Goal: Communication & Community: Ask a question

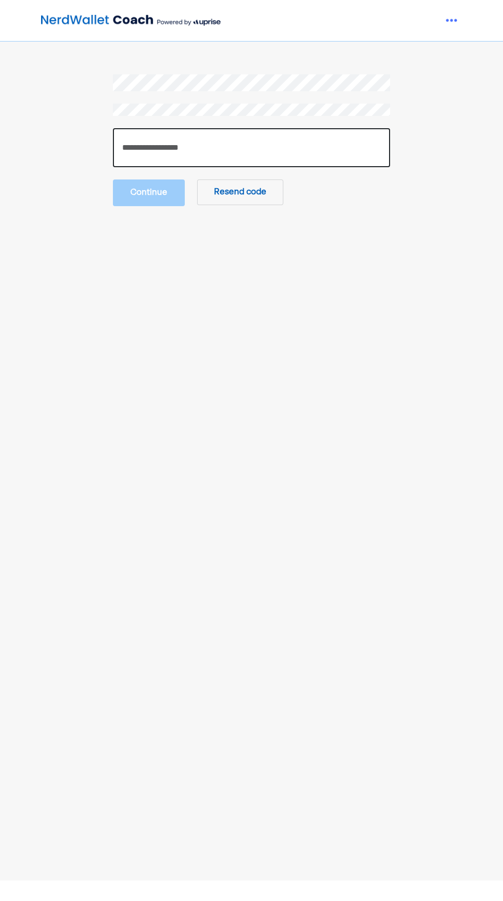
click at [148, 144] on input "number" at bounding box center [251, 147] width 277 height 39
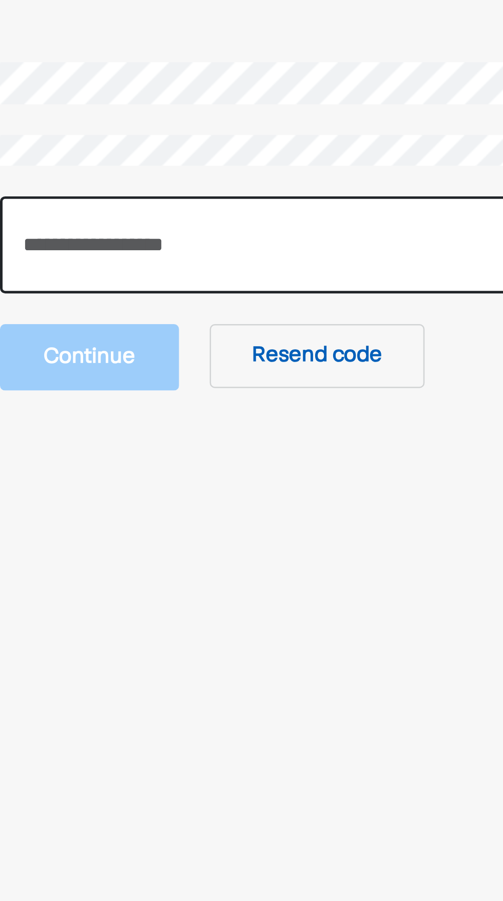
click at [151, 143] on input "number" at bounding box center [251, 147] width 277 height 39
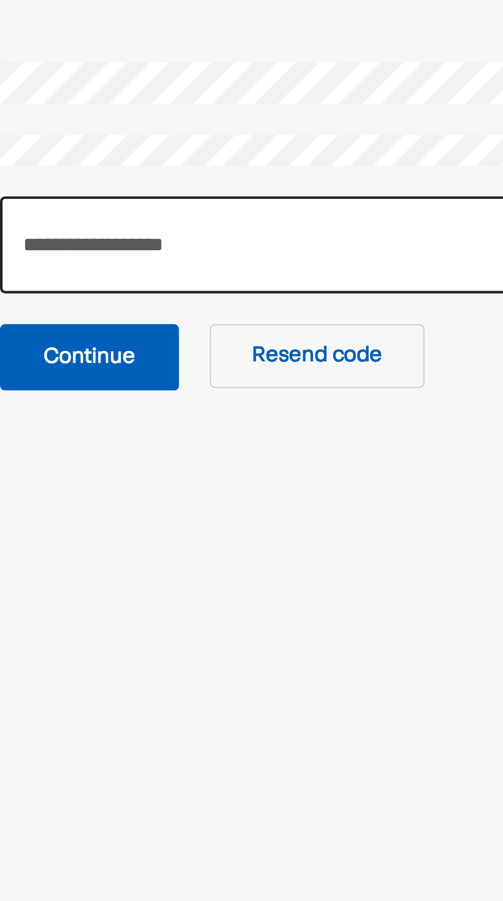
type input "******"
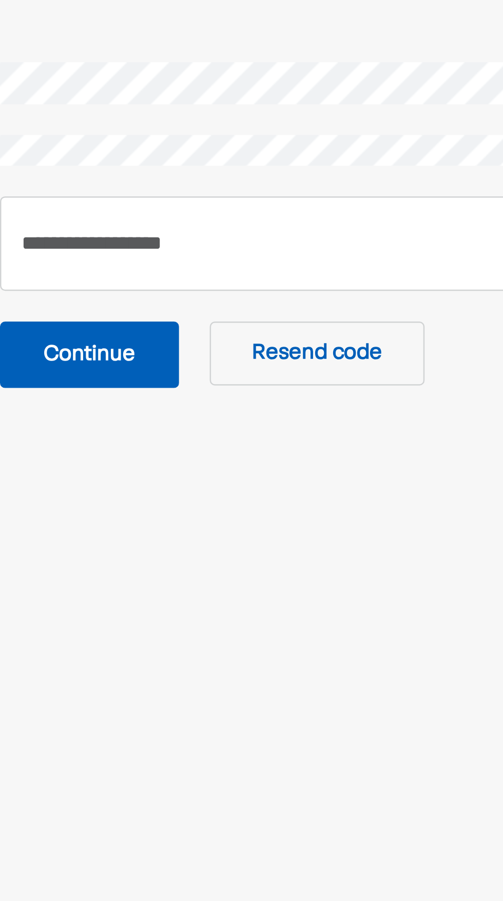
click at [141, 187] on button "Continue" at bounding box center [149, 192] width 72 height 27
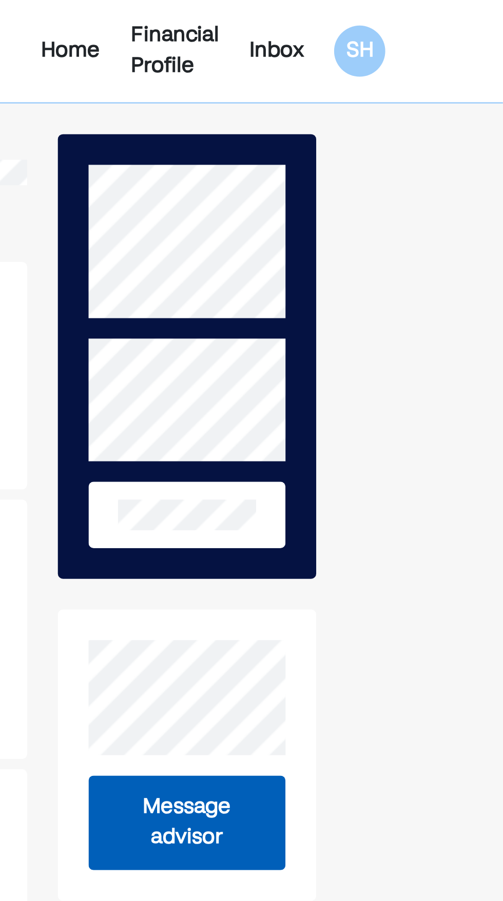
click at [410, 18] on div "Inbox" at bounding box center [412, 20] width 22 height 12
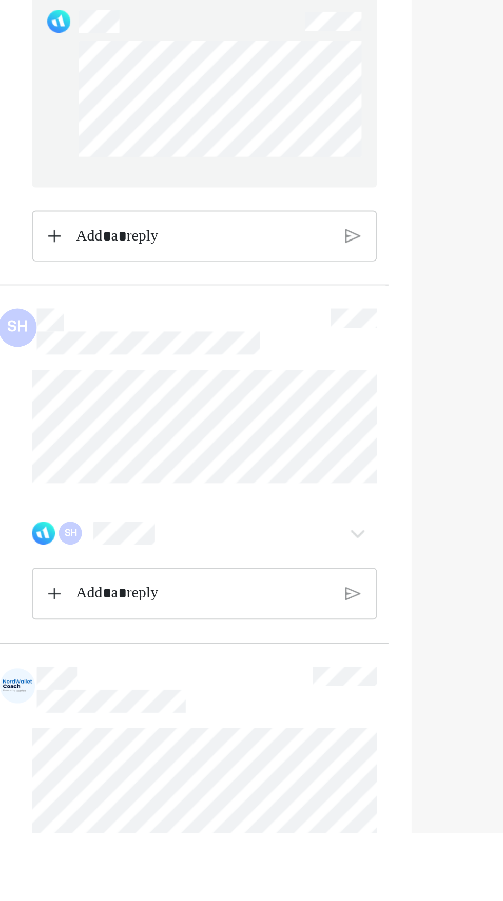
scroll to position [4641, 0]
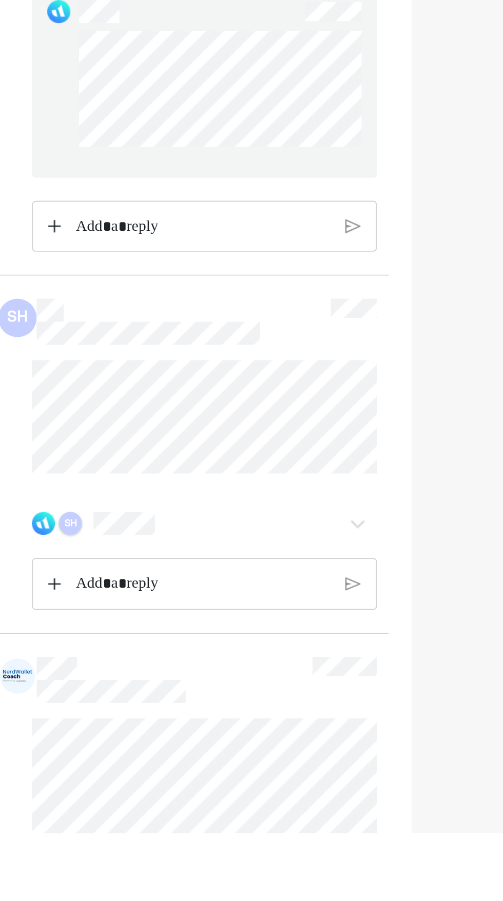
click at [133, 742] on div "SH" at bounding box center [132, 736] width 12 height 12
click at [131, 742] on div "SH" at bounding box center [132, 736] width 12 height 12
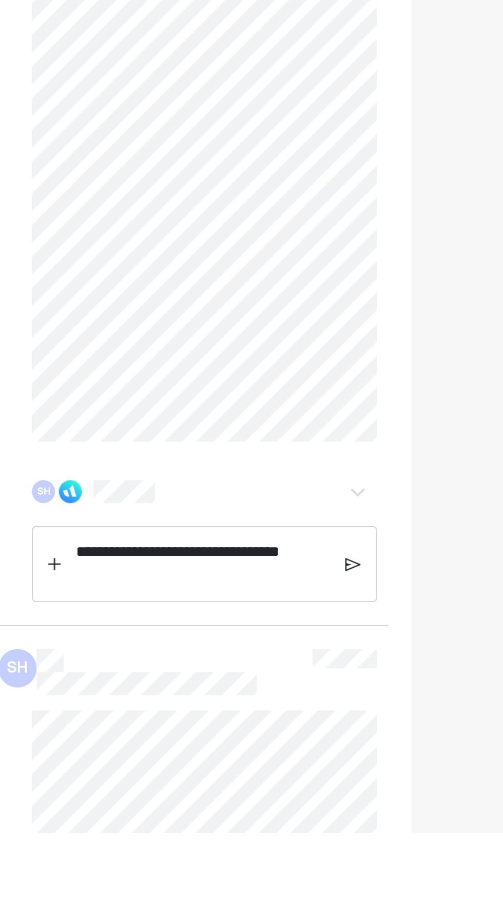
scroll to position [6703, 0]
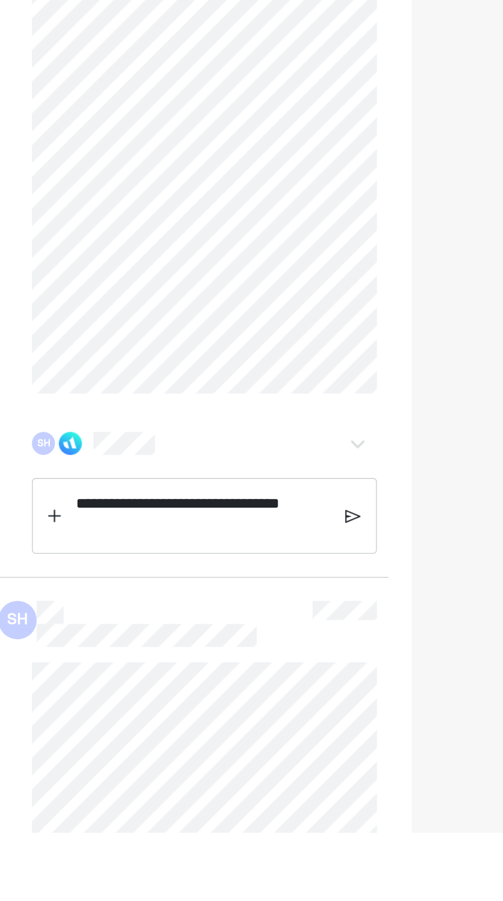
click at [144, 700] on div "SH" at bounding box center [188, 694] width 153 height 12
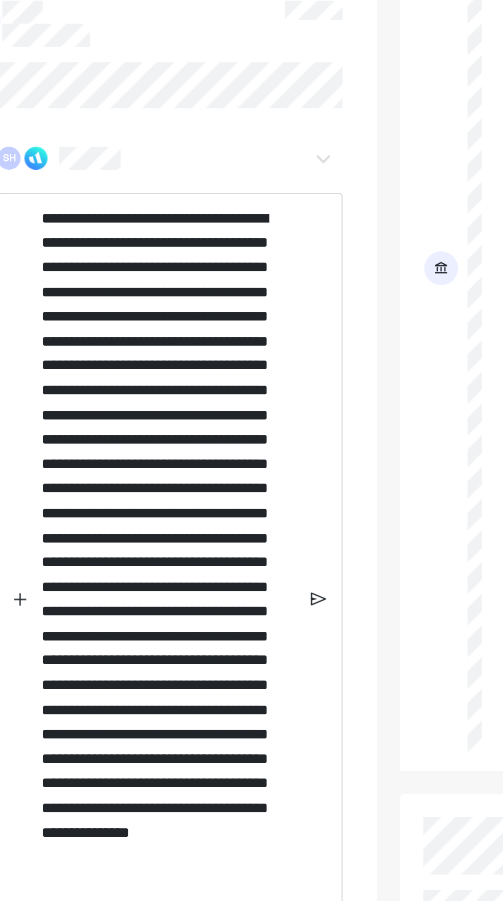
scroll to position [747, 0]
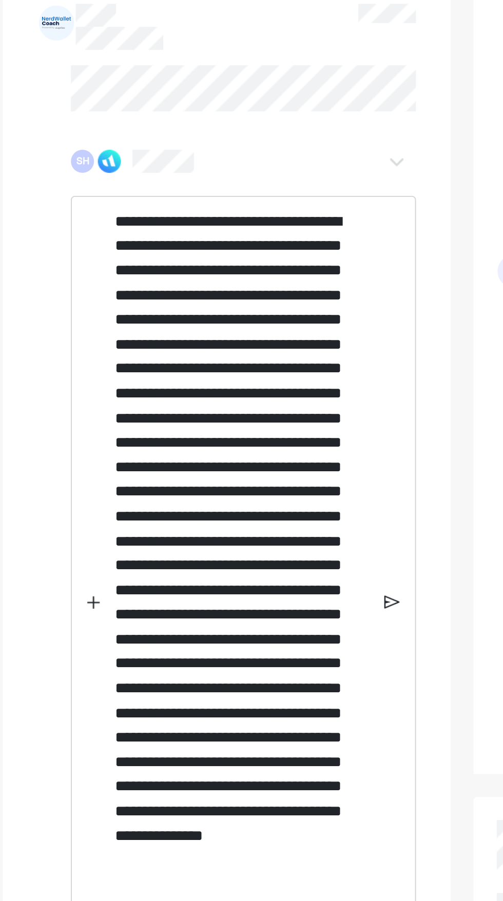
click at [225, 361] on p "**********" at bounding box center [202, 324] width 135 height 420
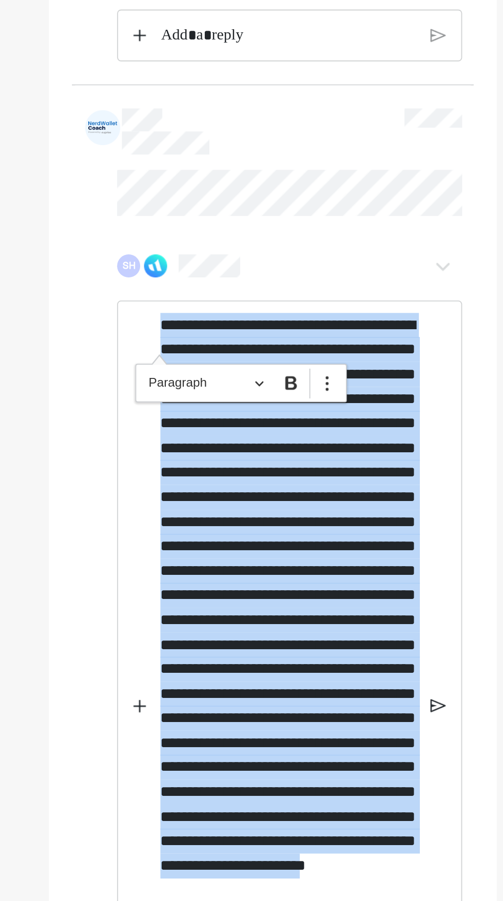
scroll to position [690, 0]
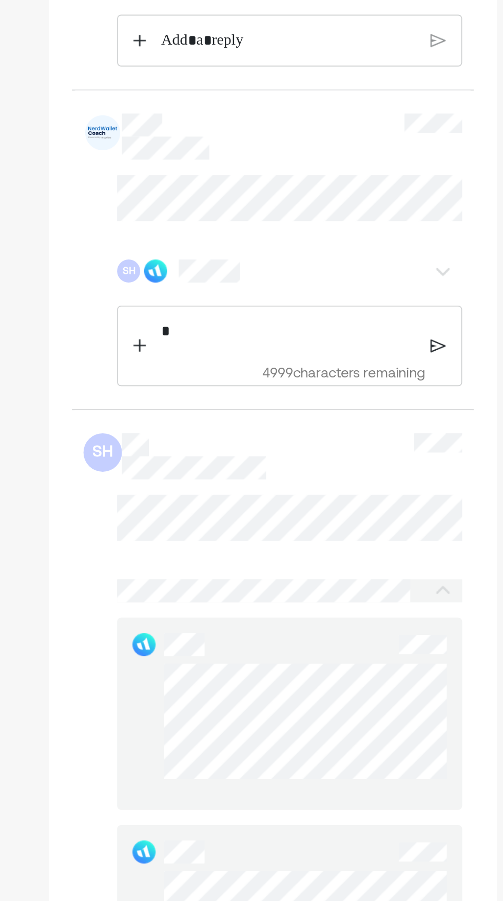
click at [150, 201] on div "* 4999 characters remaining" at bounding box center [203, 185] width 147 height 42
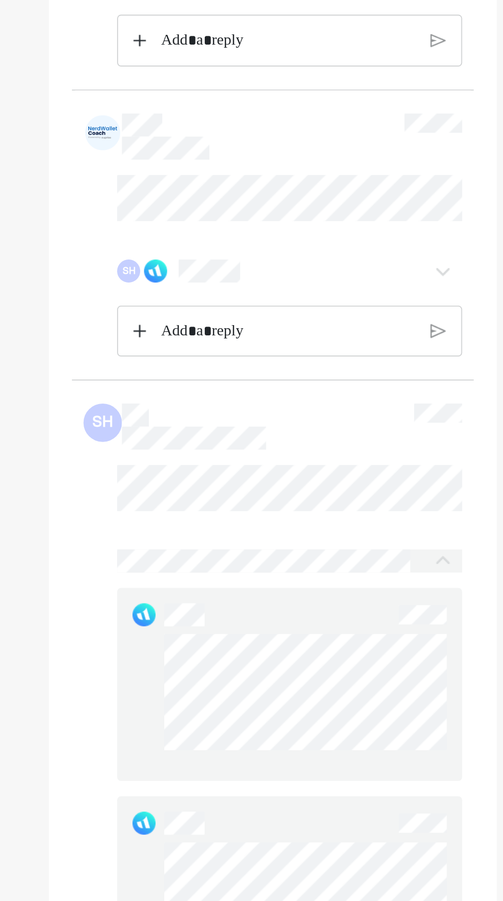
click at [136, 151] on img at bounding box center [132, 145] width 12 height 12
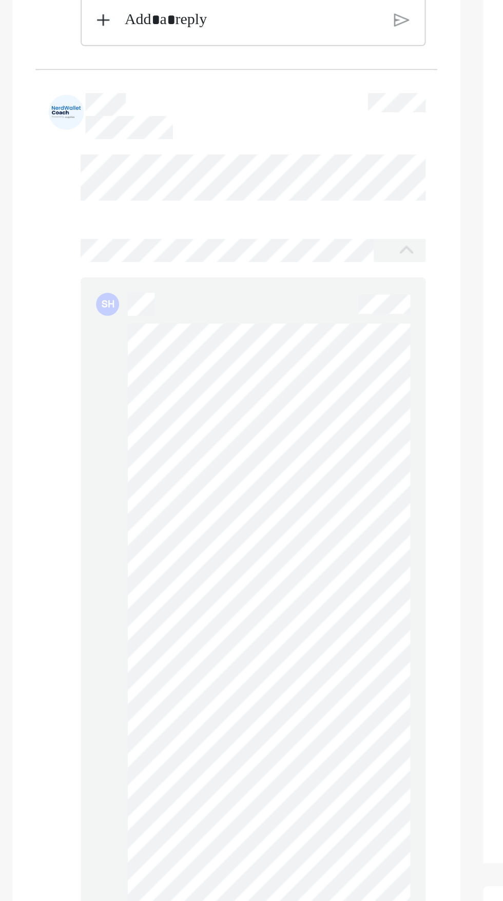
scroll to position [0, 0]
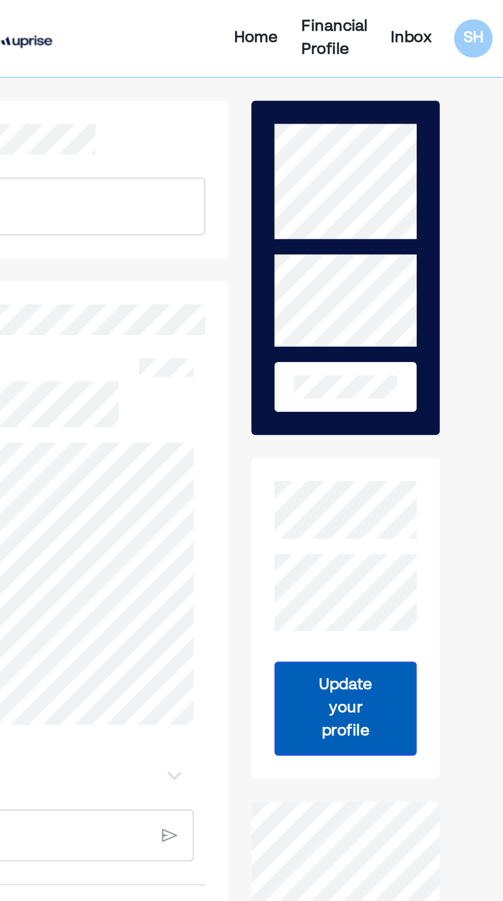
click at [375, 21] on div "Financial Profile" at bounding box center [371, 20] width 35 height 25
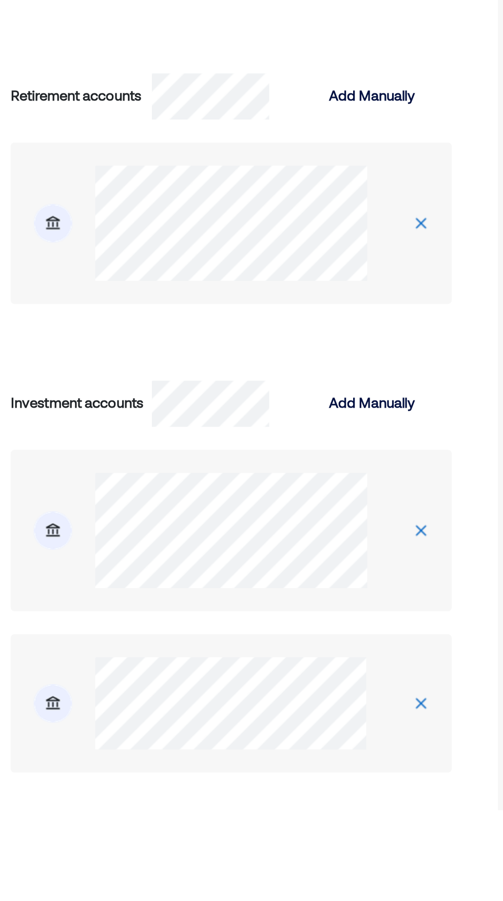
scroll to position [1870, 0]
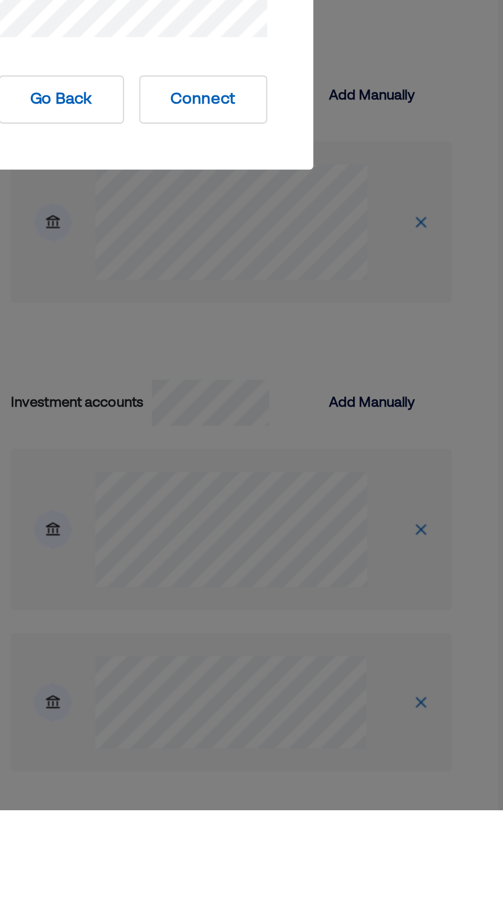
click at [302, 535] on button "Connect" at bounding box center [289, 522] width 68 height 26
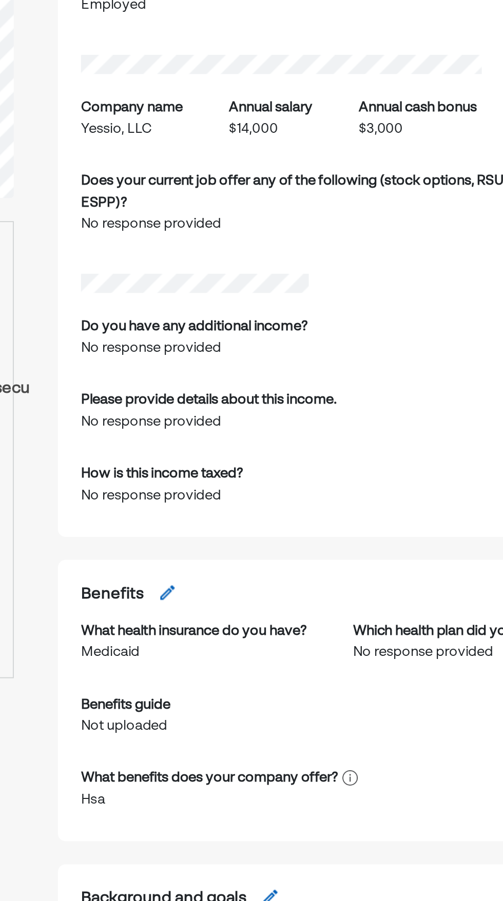
scroll to position [0, 0]
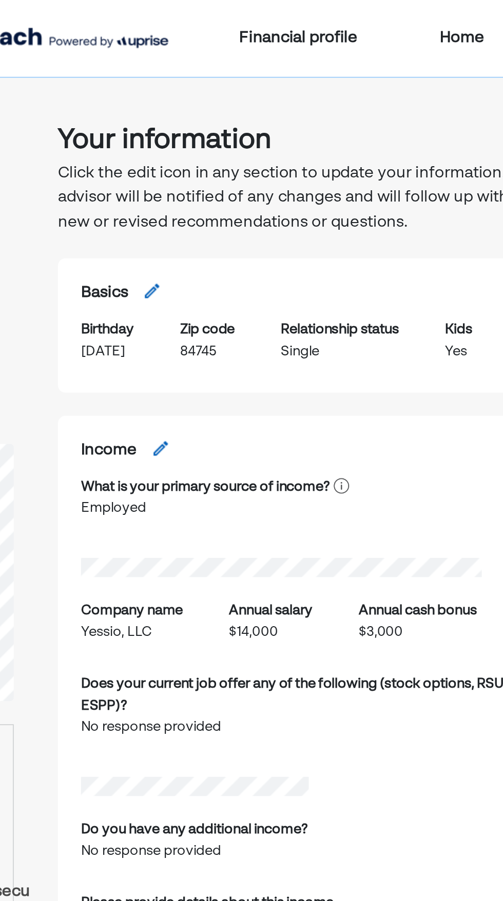
click at [308, 16] on div "Financial profile" at bounding box center [290, 20] width 139 height 12
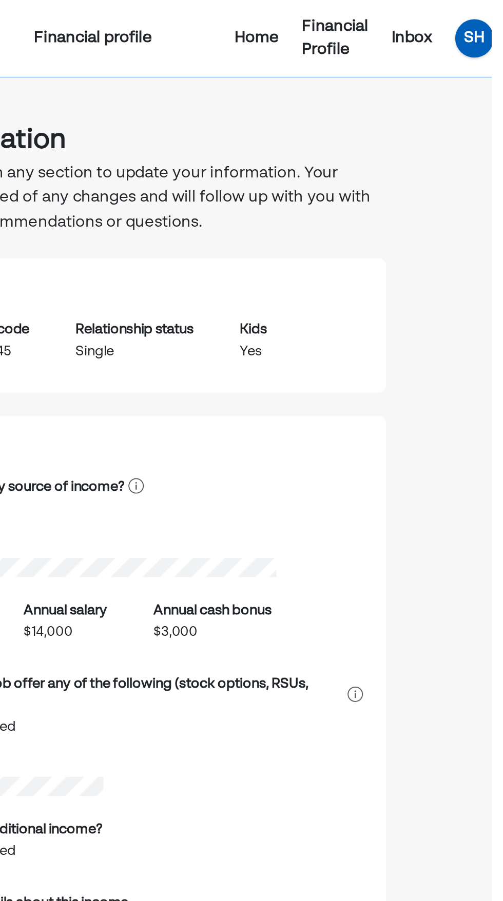
click at [490, 25] on div "SH" at bounding box center [493, 20] width 21 height 21
click at [439, 63] on div "Settings" at bounding box center [438, 63] width 33 height 12
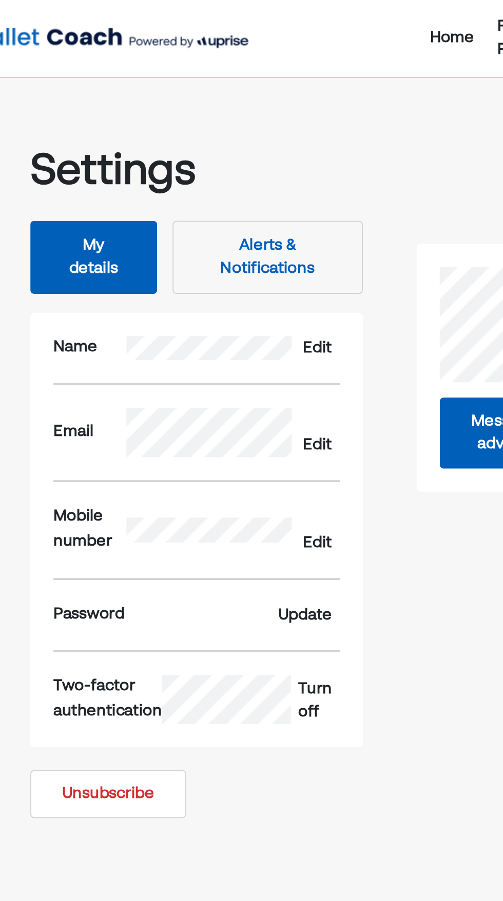
click at [249, 132] on button "Alerts & Notifications" at bounding box center [231, 137] width 102 height 39
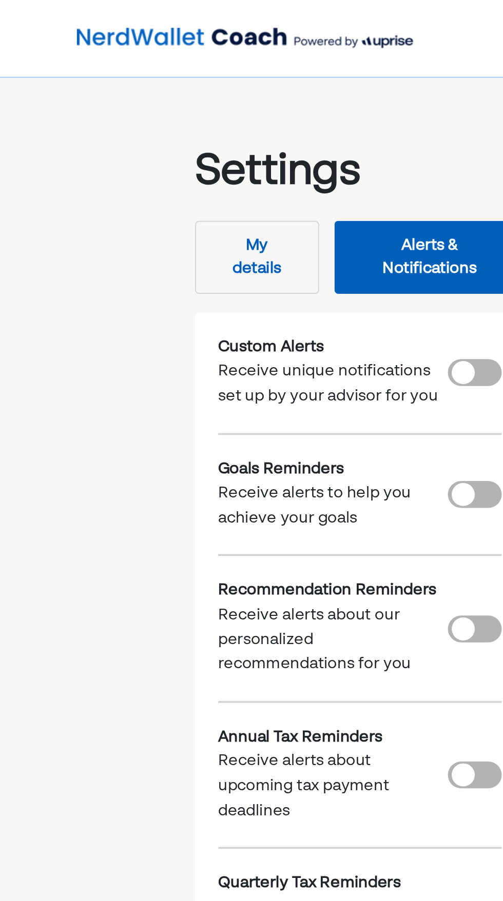
click at [153, 143] on button "My details" at bounding box center [137, 137] width 66 height 39
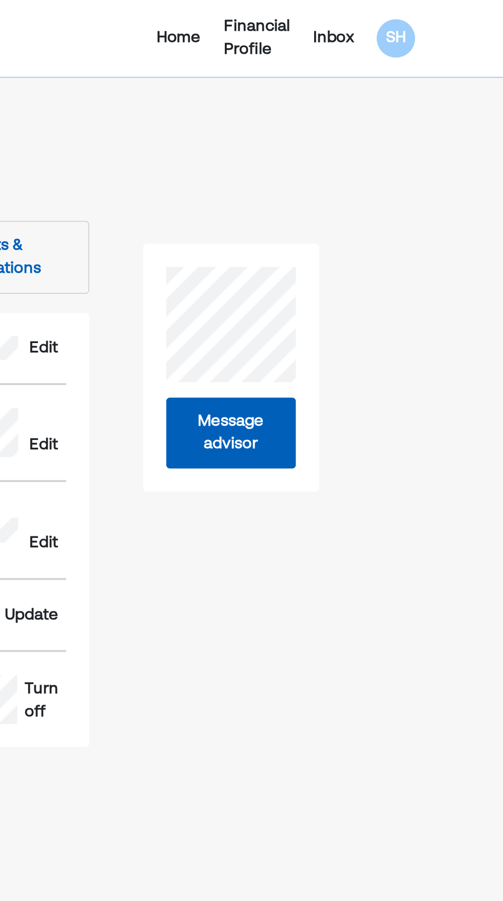
click at [375, 246] on button "Message advisor" at bounding box center [357, 231] width 69 height 38
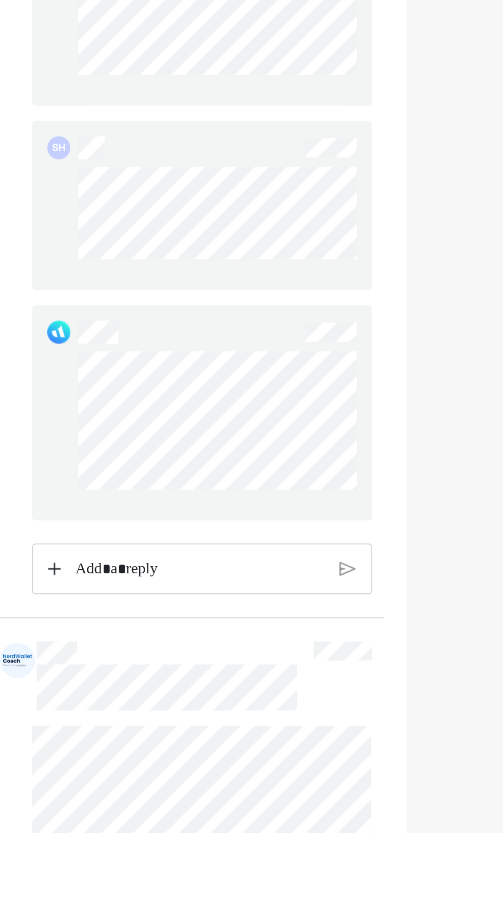
scroll to position [1381, 0]
click at [150, 753] on div "Rich Text Editor. Editing area: main" at bounding box center [202, 759] width 144 height 27
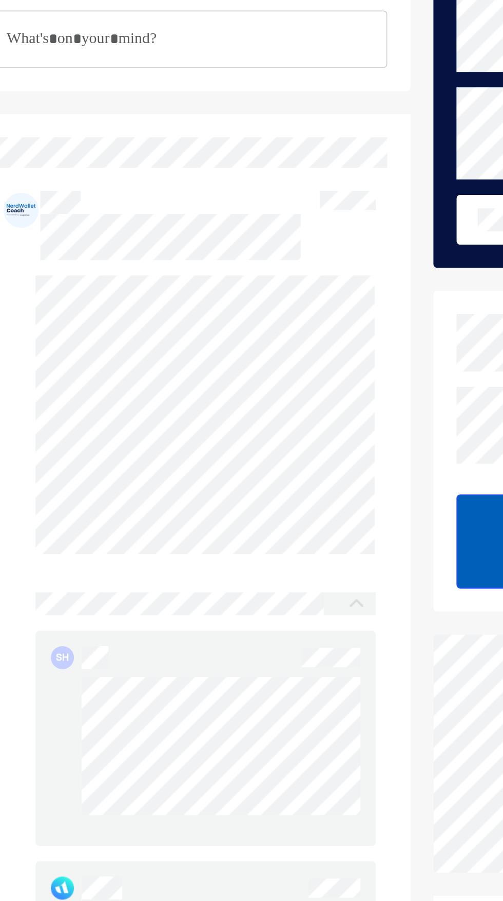
scroll to position [0, 0]
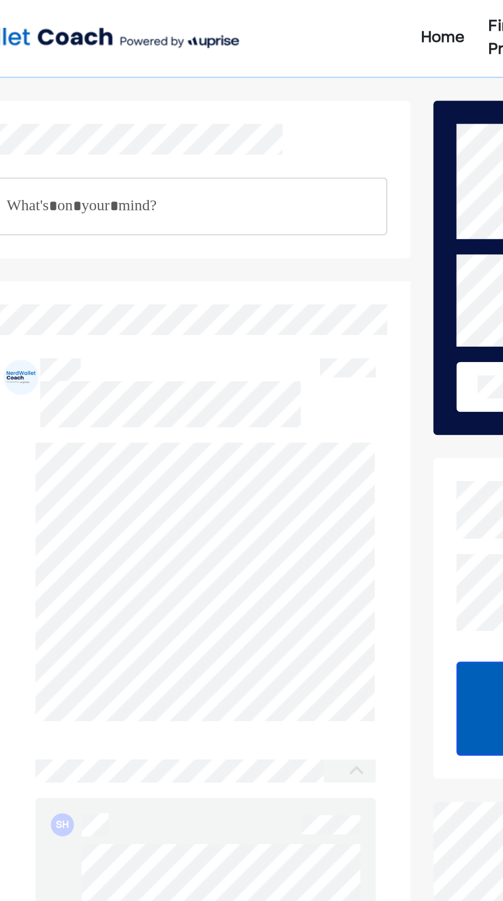
click at [136, 108] on p "Rich Text Editor. Editing area: main" at bounding box center [193, 110] width 194 height 13
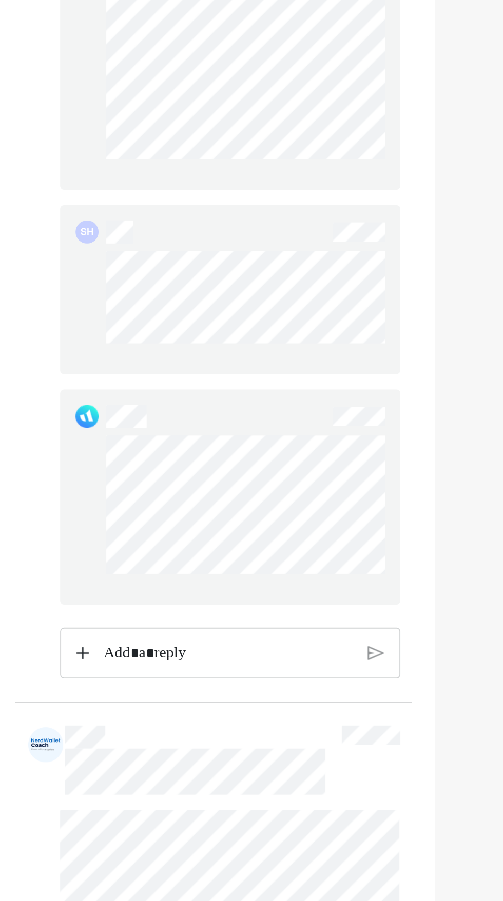
scroll to position [1464, 0]
click at [215, 762] on p "Rich Text Editor. Editing area: main" at bounding box center [201, 755] width 133 height 13
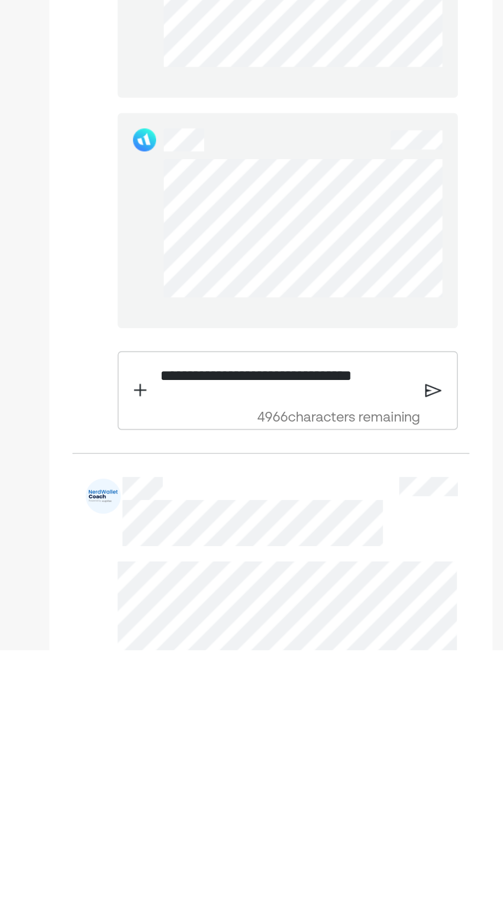
scroll to position [1463, 0]
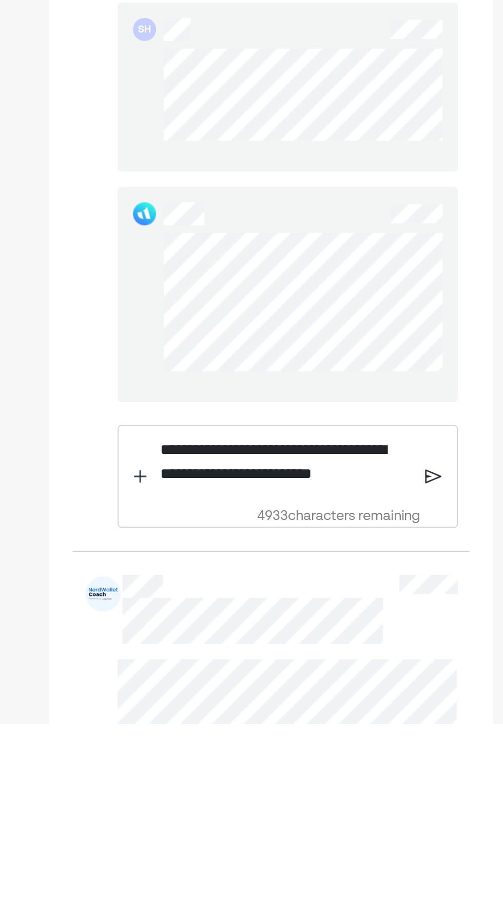
click at [223, 775] on p "**********" at bounding box center [201, 762] width 134 height 26
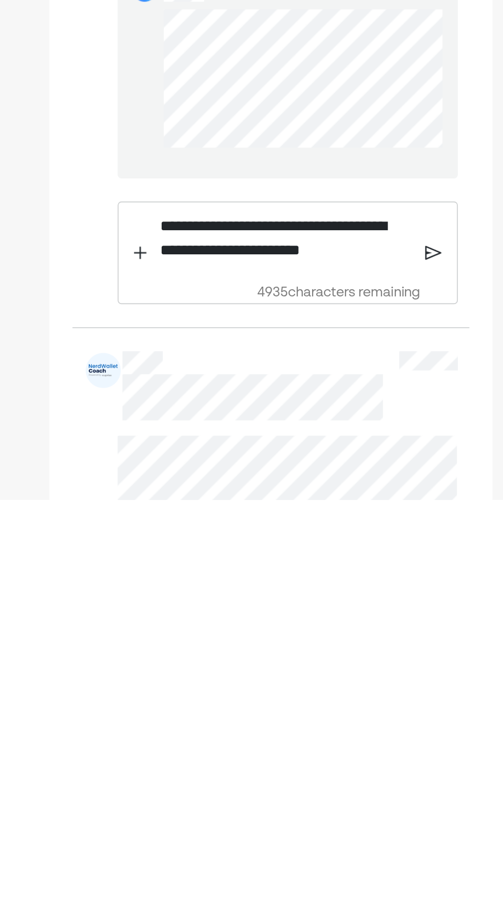
click at [257, 774] on p "**********" at bounding box center [201, 762] width 134 height 26
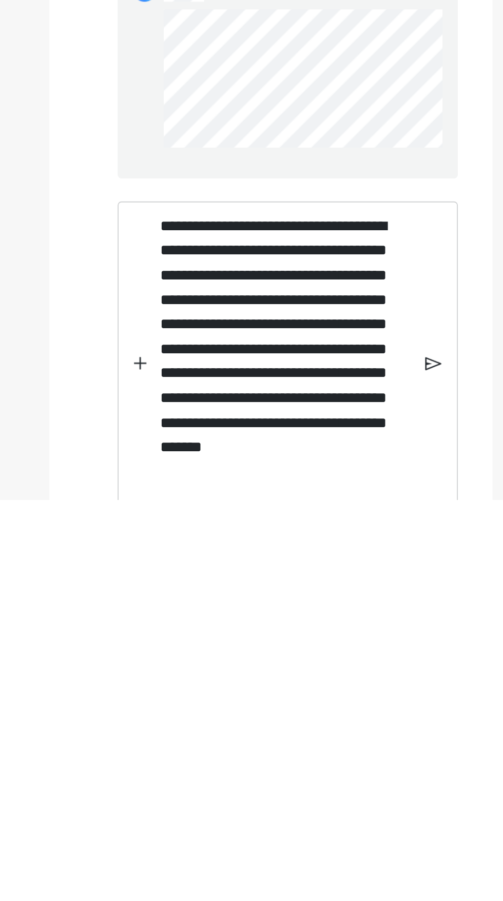
scroll to position [1469, 0]
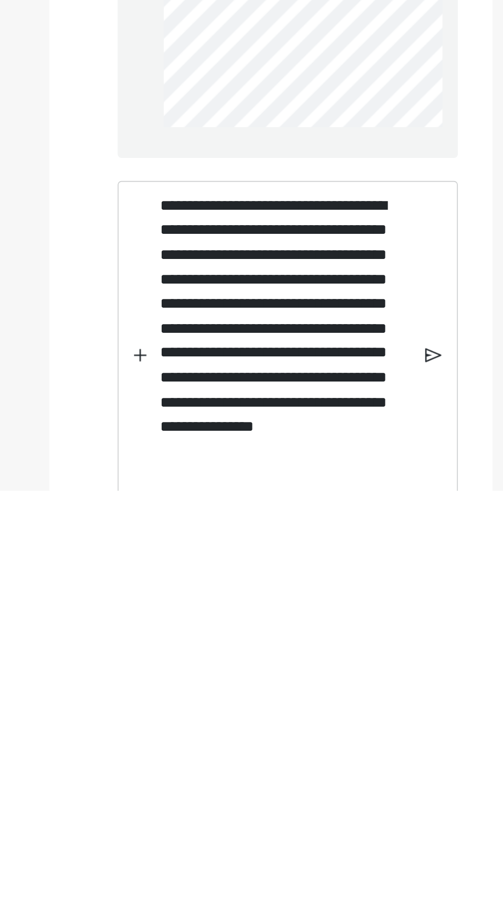
click at [277, 834] on img at bounding box center [280, 829] width 8 height 9
